Goal: Navigation & Orientation: Find specific page/section

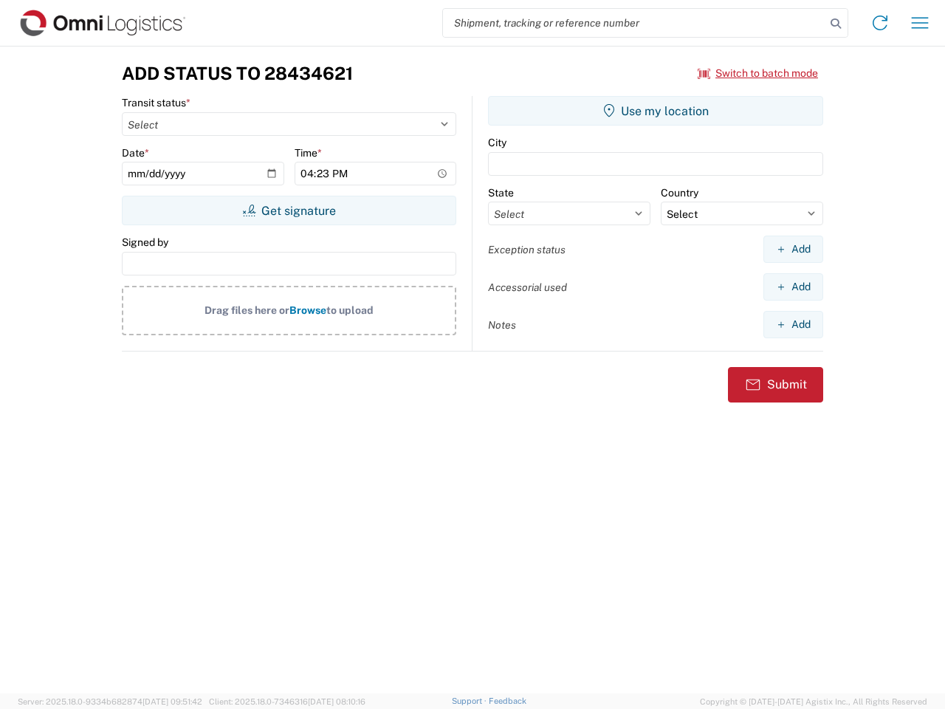
click at [634, 23] on input "search" at bounding box center [634, 23] width 382 height 28
click at [835, 24] on icon at bounding box center [835, 23] width 21 height 21
click at [880, 23] on icon at bounding box center [880, 23] width 24 height 24
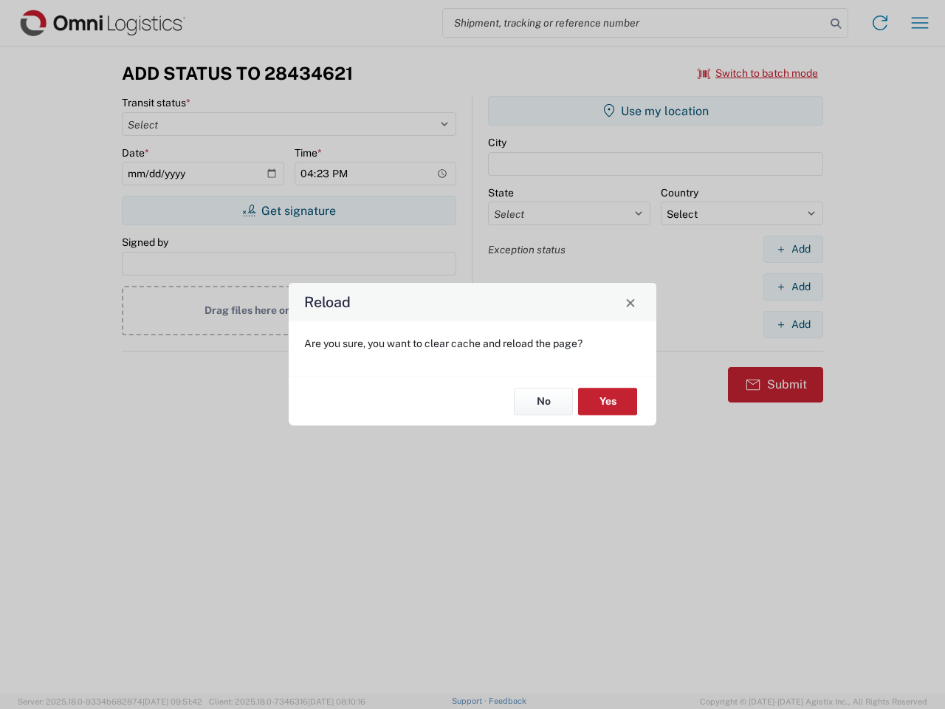
click at [920, 23] on div "Reload Are you sure, you want to clear cache and reload the page? No Yes" at bounding box center [472, 354] width 945 height 709
click at [758, 73] on div "Reload Are you sure, you want to clear cache and reload the page? No Yes" at bounding box center [472, 354] width 945 height 709
click at [289, 210] on div "Reload Are you sure, you want to clear cache and reload the page? No Yes" at bounding box center [472, 354] width 945 height 709
click at [655, 111] on div "Reload Are you sure, you want to clear cache and reload the page? No Yes" at bounding box center [472, 354] width 945 height 709
click at [793, 249] on div "Reload Are you sure, you want to clear cache and reload the page? No Yes" at bounding box center [472, 354] width 945 height 709
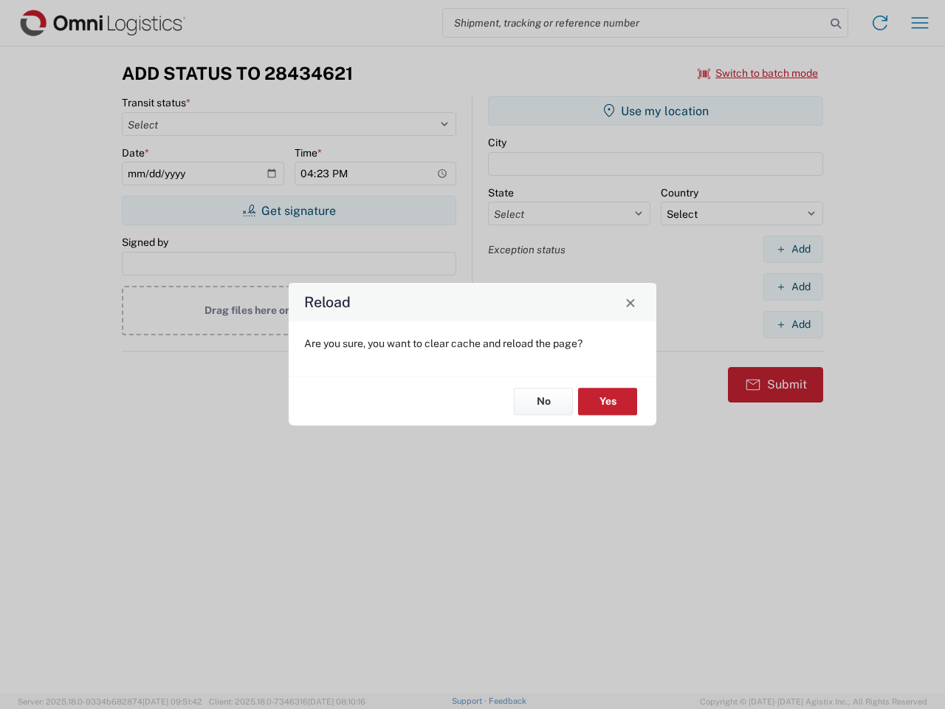
click at [793, 286] on div "Reload Are you sure, you want to clear cache and reload the page? No Yes" at bounding box center [472, 354] width 945 height 709
click at [793, 324] on div "Reload Are you sure, you want to clear cache and reload the page? No Yes" at bounding box center [472, 354] width 945 height 709
